Goal: Information Seeking & Learning: Learn about a topic

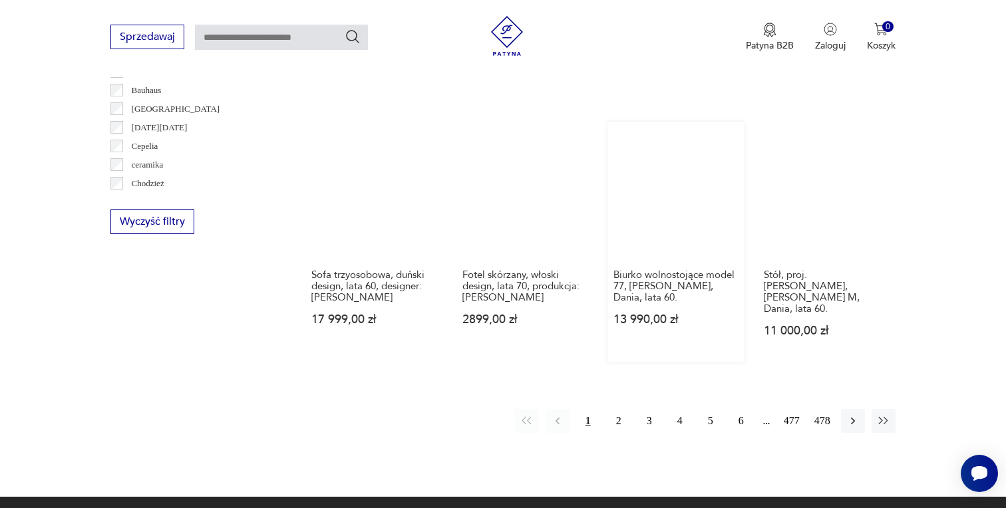
scroll to position [1310, 0]
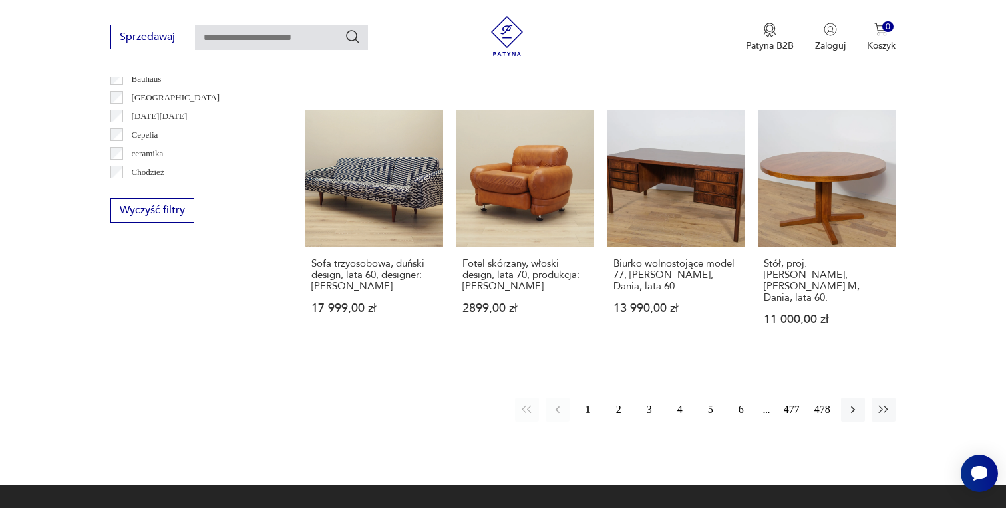
click at [614, 398] on button "2" at bounding box center [619, 410] width 24 height 24
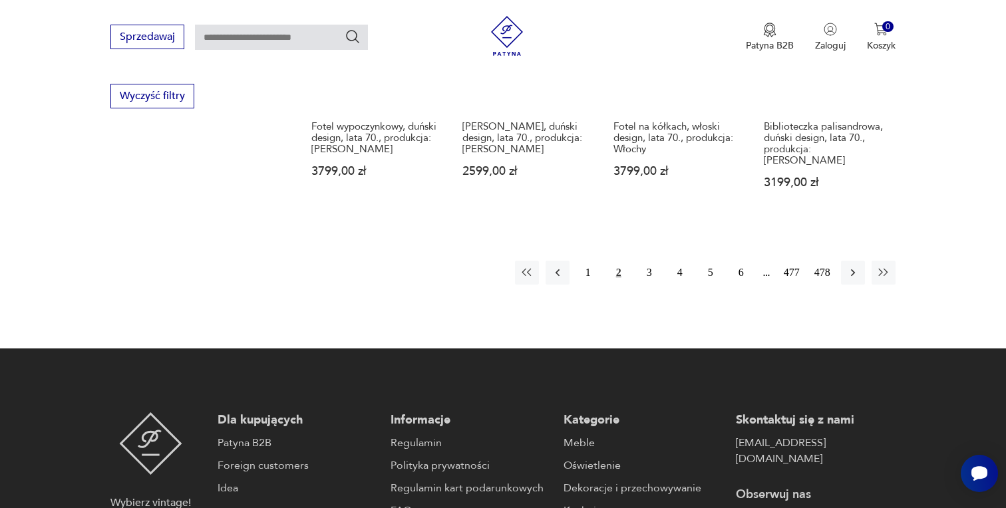
scroll to position [1463, 0]
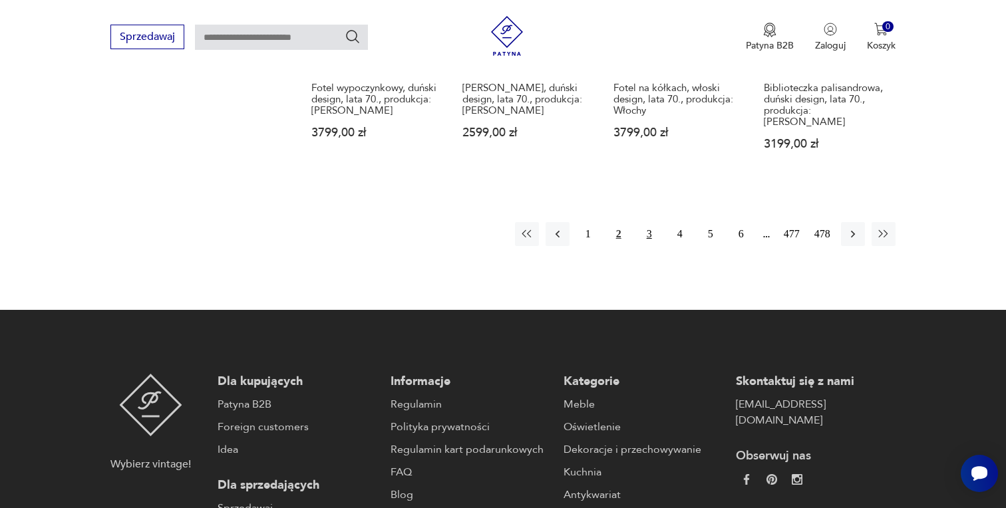
click at [648, 222] on button "3" at bounding box center [649, 234] width 24 height 24
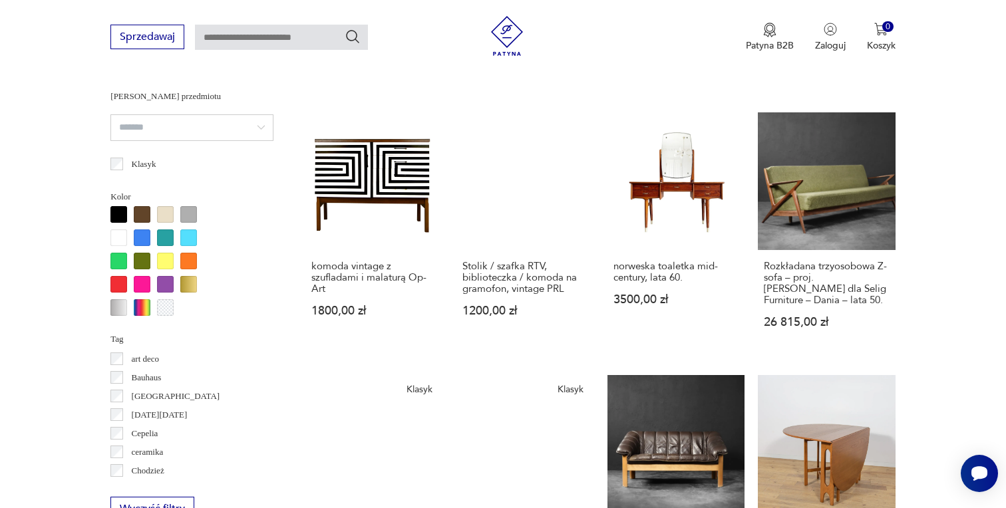
scroll to position [1178, 0]
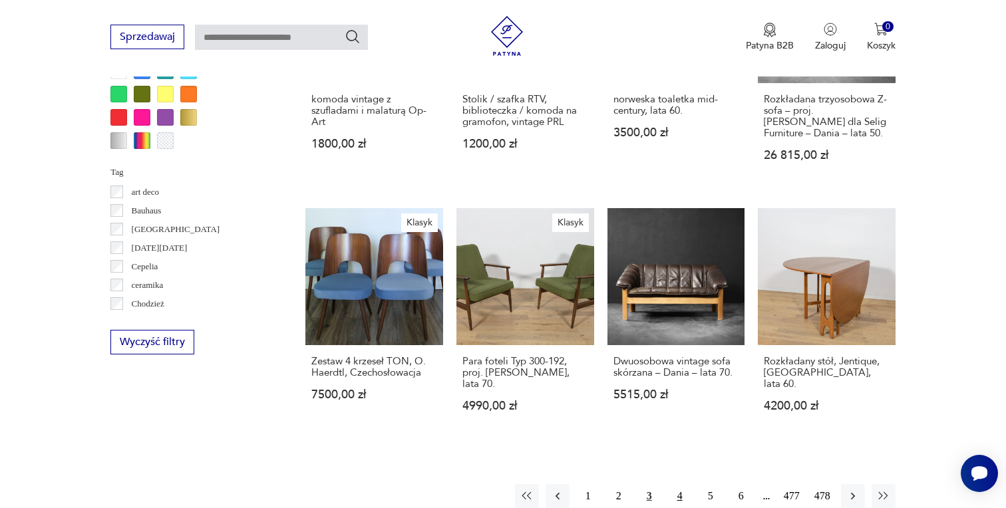
click at [676, 484] on button "4" at bounding box center [680, 496] width 24 height 24
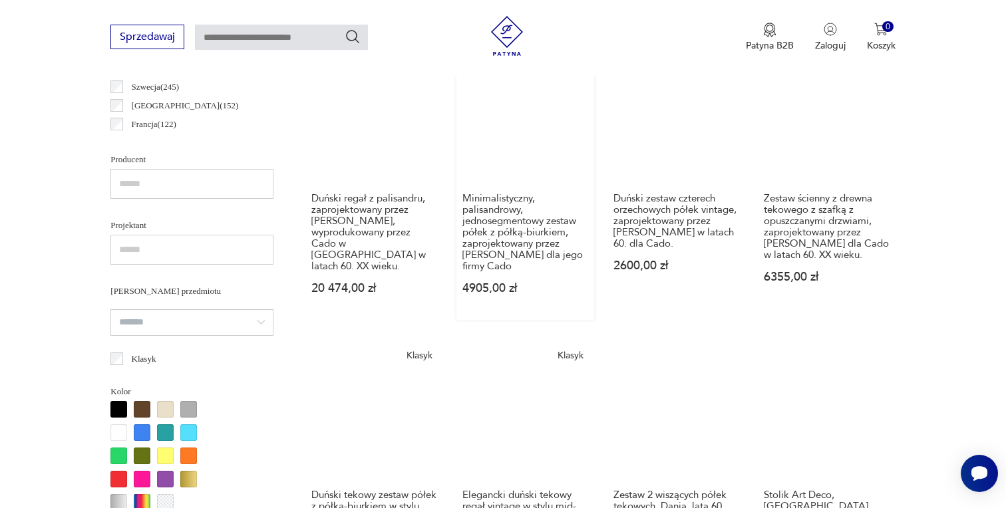
scroll to position [915, 0]
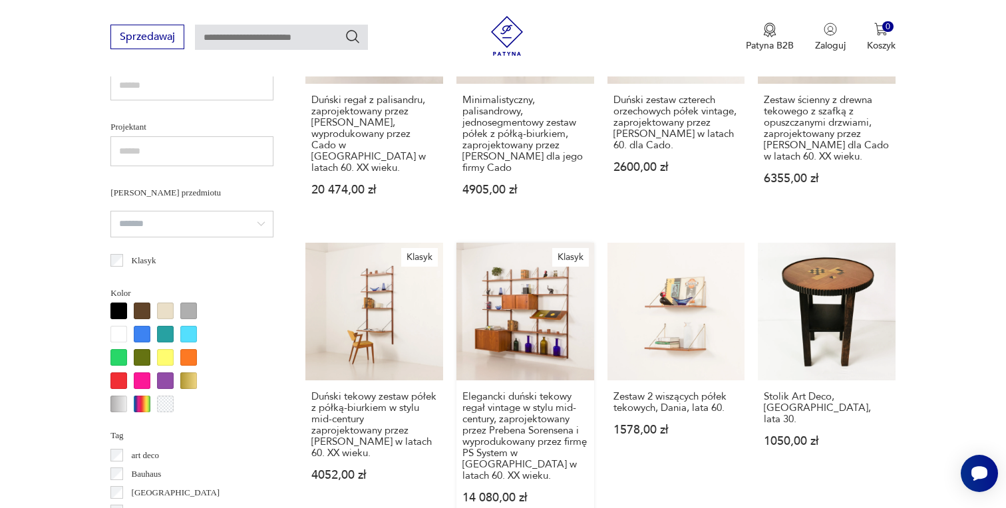
click at [525, 328] on link "Klasyk Elegancki duński tekowy regał vintage w stylu mid-century, zaprojektowan…" at bounding box center [525, 386] width 138 height 287
